Goal: Entertainment & Leisure: Consume media (video, audio)

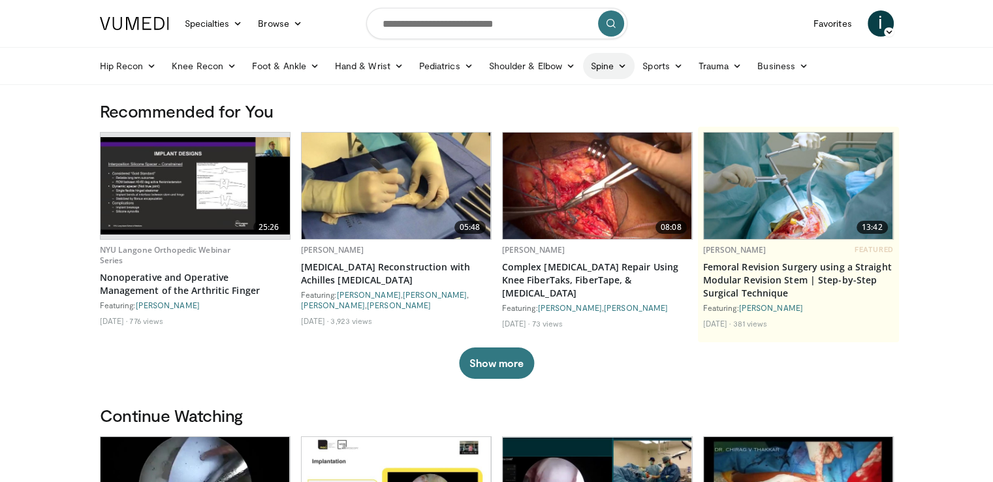
click at [597, 65] on link "Spine" at bounding box center [609, 66] width 52 height 26
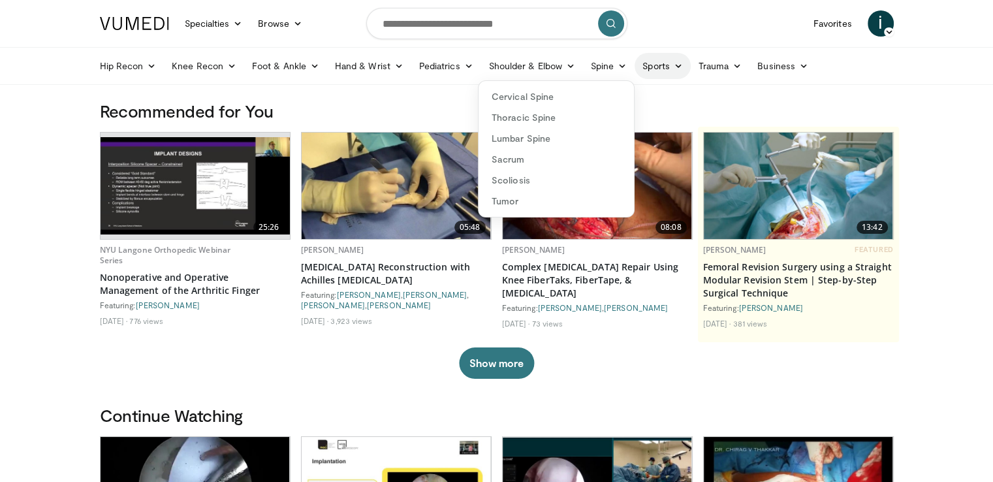
click at [674, 71] on link "Sports" at bounding box center [663, 66] width 56 height 26
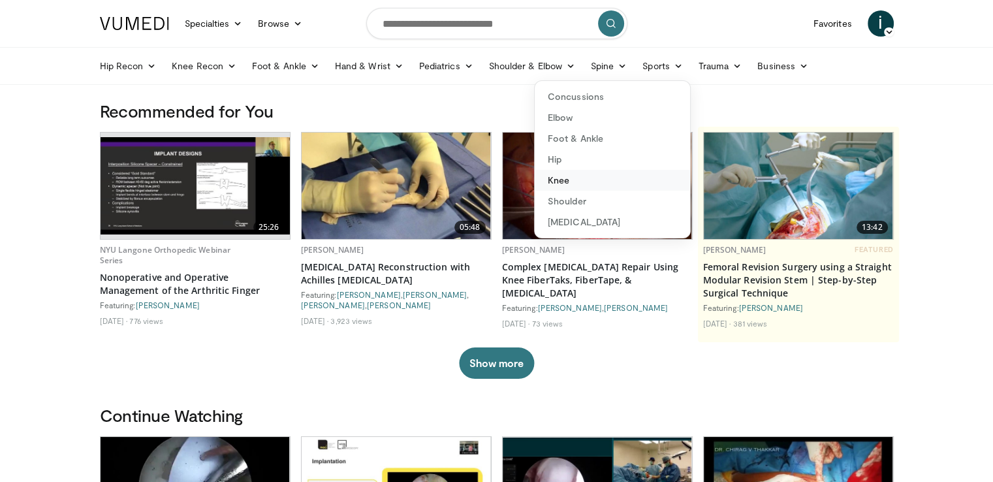
click at [560, 179] on link "Knee" at bounding box center [612, 180] width 155 height 21
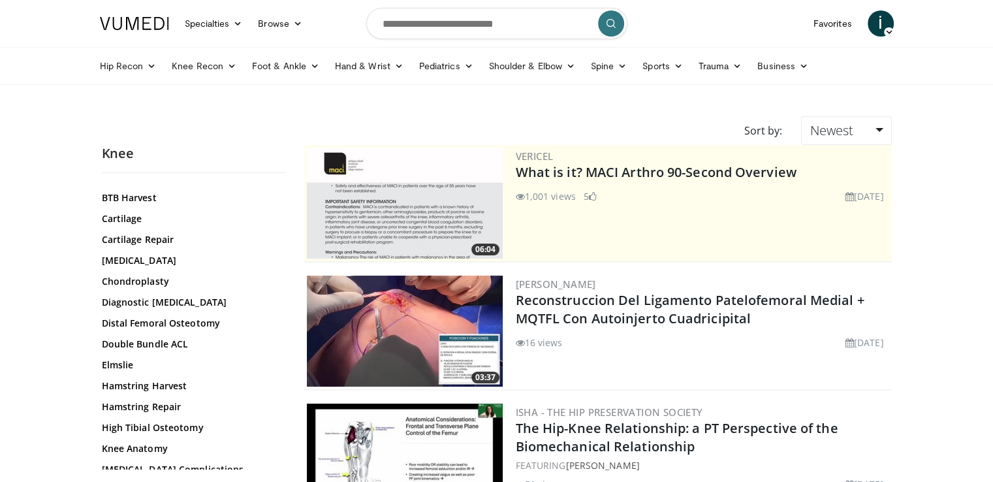
scroll to position [327, 0]
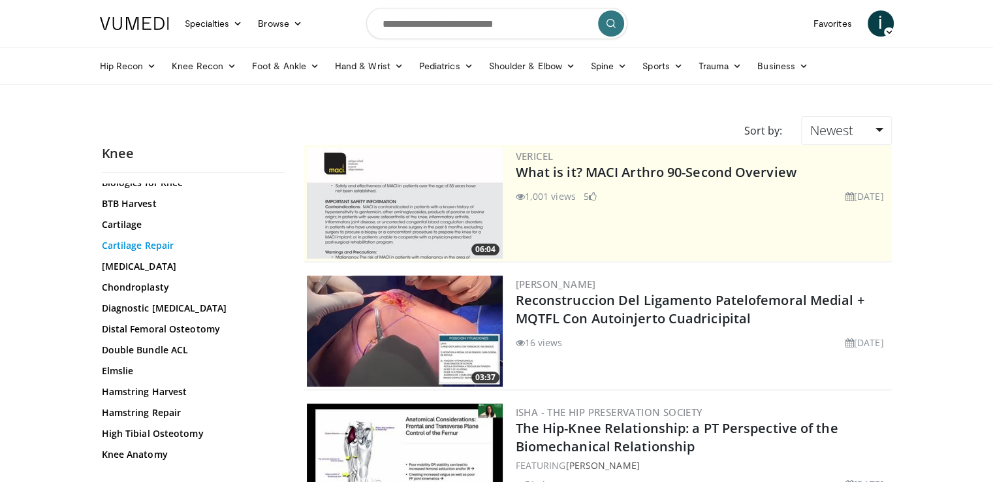
click at [123, 246] on link "Cartilage Repair" at bounding box center [190, 245] width 176 height 13
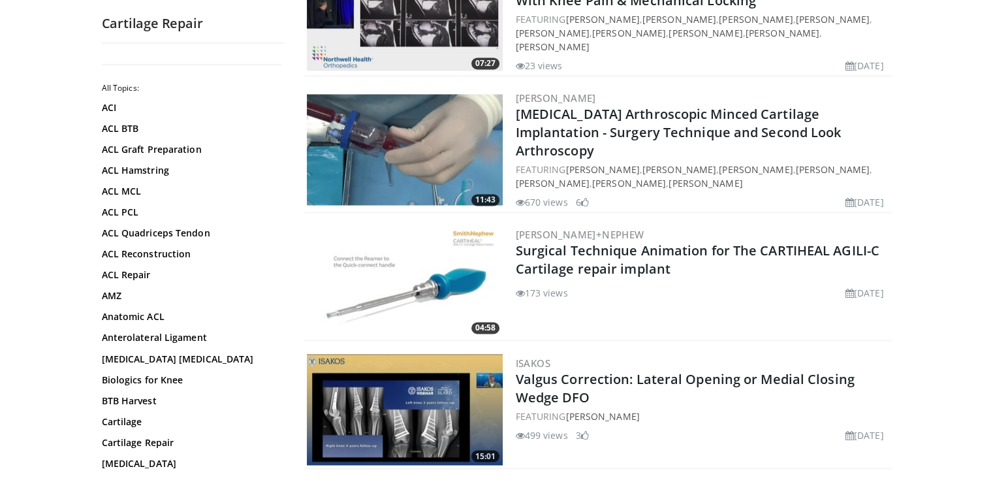
scroll to position [2155, 0]
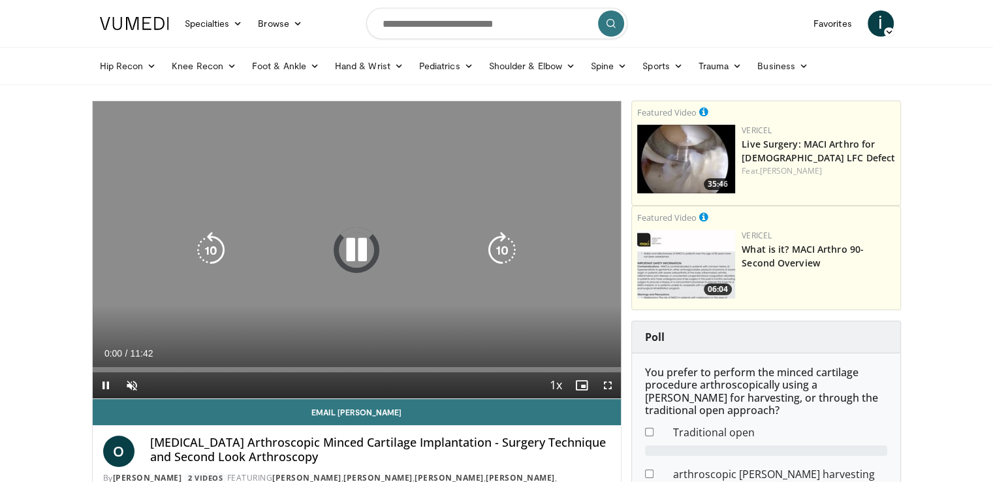
click at [362, 251] on icon "Video Player" at bounding box center [356, 250] width 37 height 37
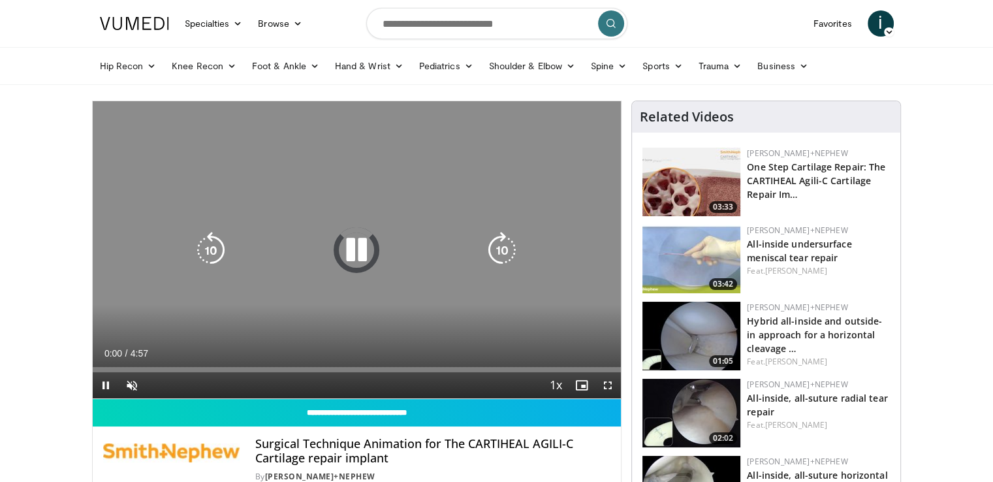
click at [359, 246] on icon "Video Player" at bounding box center [356, 250] width 37 height 37
